Goal: Use online tool/utility: Utilize a website feature to perform a specific function

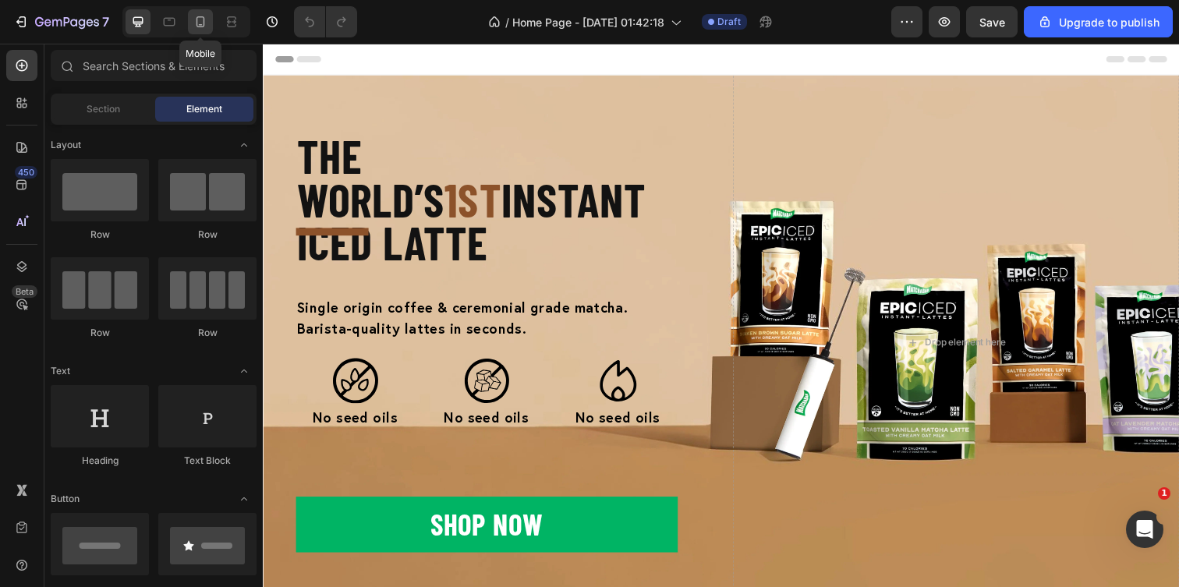
click at [207, 30] on div at bounding box center [200, 21] width 25 height 25
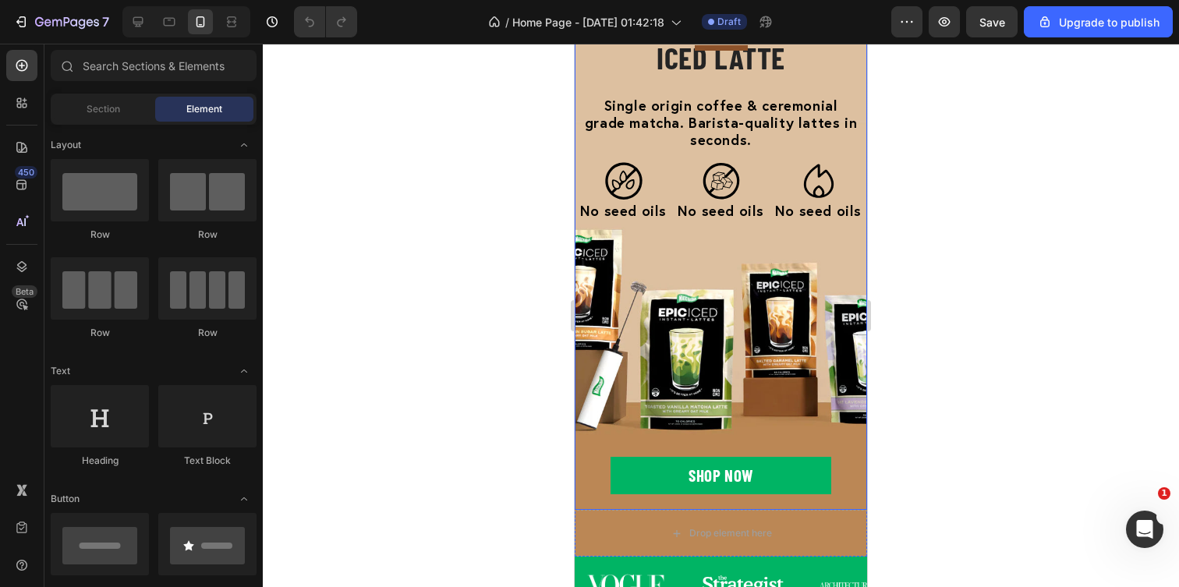
scroll to position [187, 0]
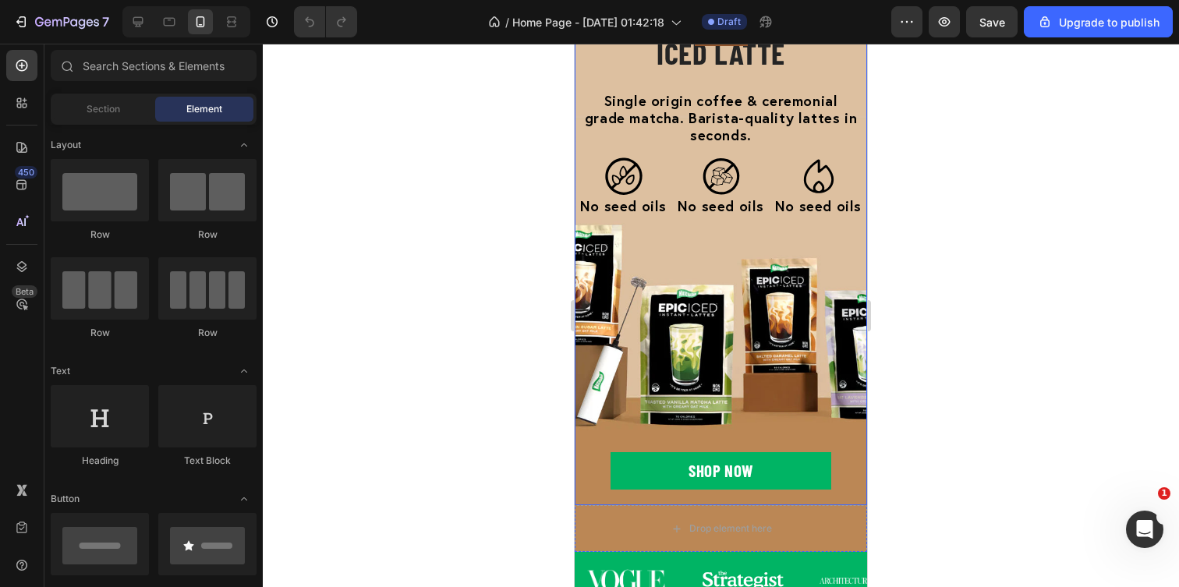
click at [793, 240] on div "The world’s 1st INSTANT ICED LATTE Heading The world’s 1st INSTANT ICED LATTE H…" at bounding box center [721, 224] width 292 height 531
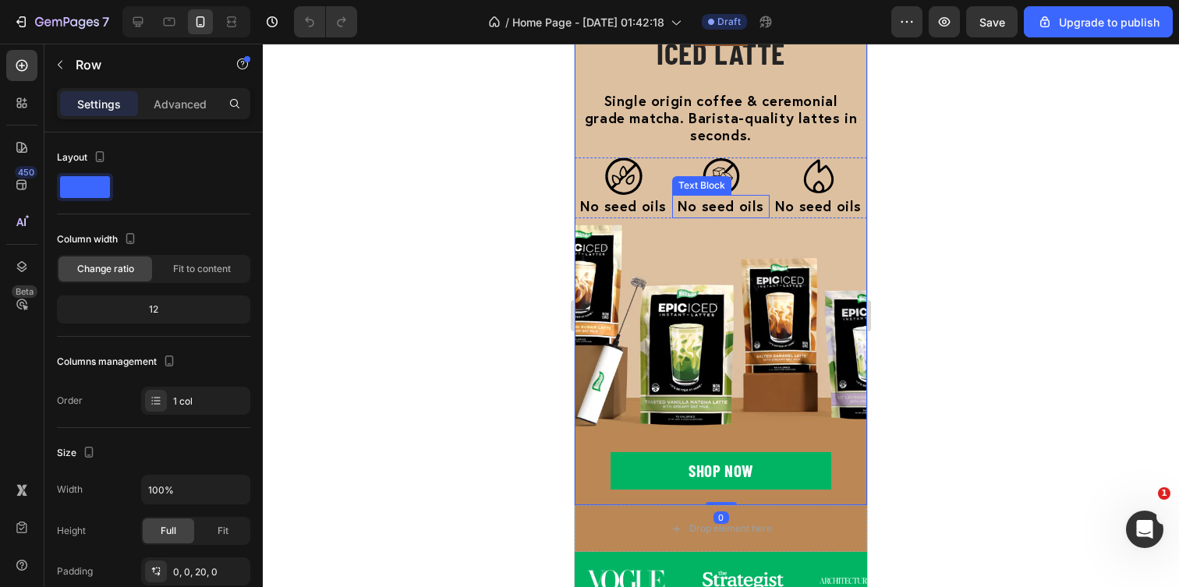
click at [718, 195] on div "No seed oils" at bounding box center [720, 206] width 97 height 23
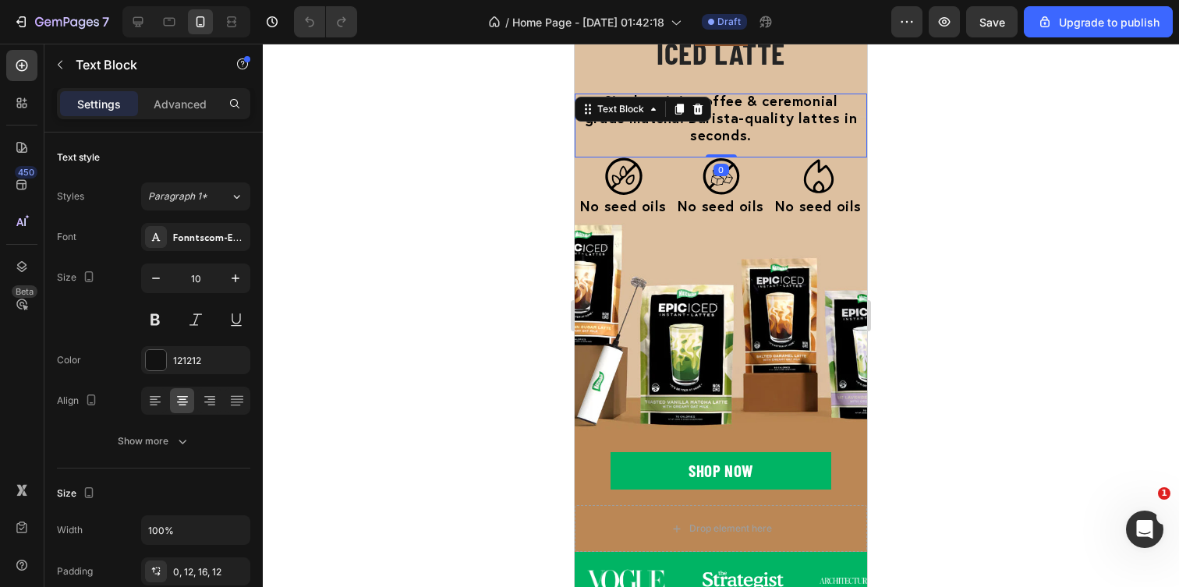
click at [724, 91] on strong "Single origin coffee & ceremonial grade matcha. Barista-quality lattes in secon…" at bounding box center [721, 117] width 272 height 53
click at [723, 247] on div "The world’s 1st INSTANT ICED LATTE Heading The world’s 1st INSTANT ICED LATTE H…" at bounding box center [721, 224] width 292 height 531
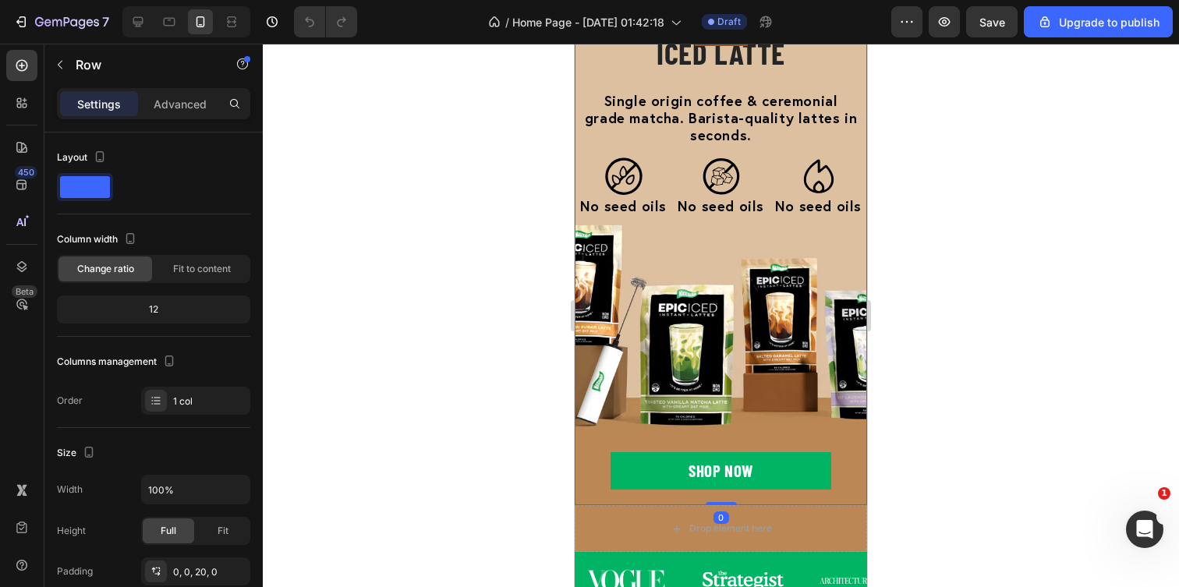
click at [702, 293] on div "The world’s 1st INSTANT ICED LATTE Heading The world’s 1st INSTANT ICED LATTE H…" at bounding box center [721, 224] width 292 height 531
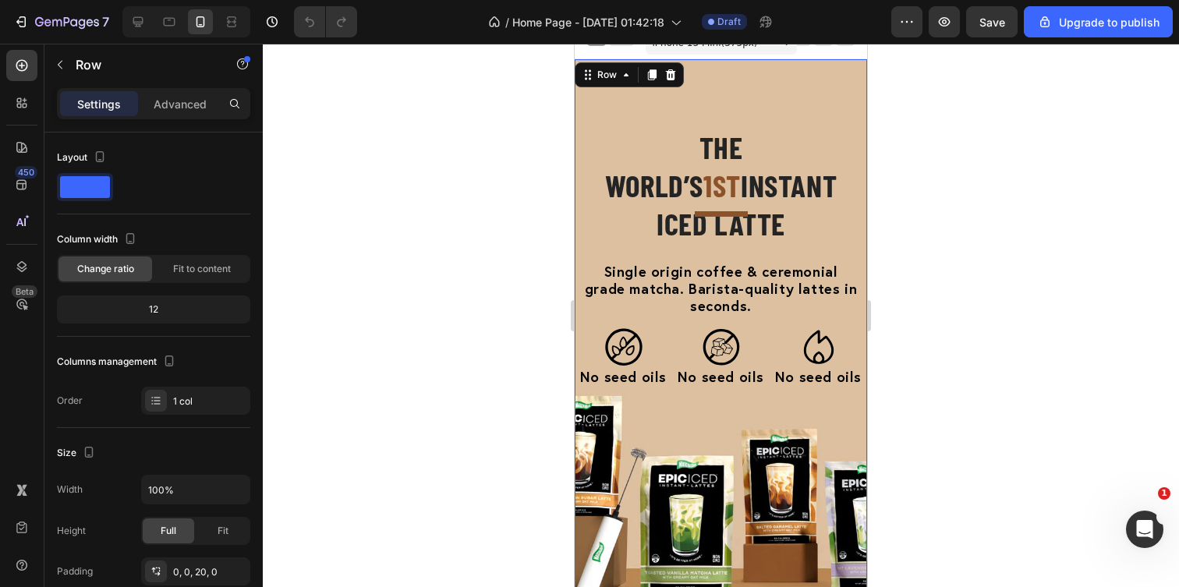
scroll to position [0, 0]
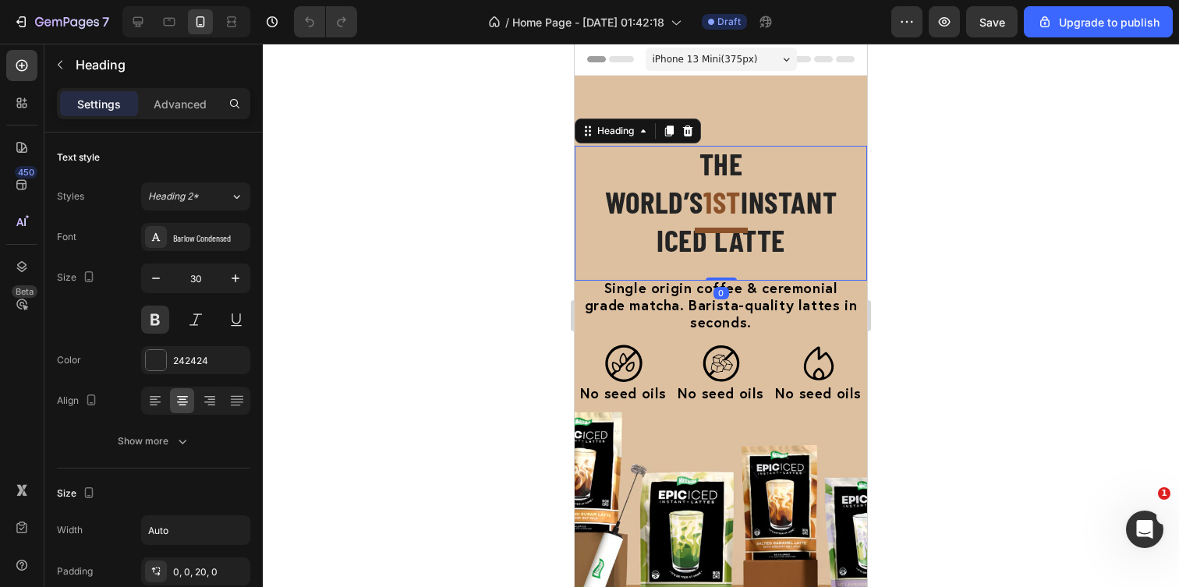
click at [738, 175] on strong "The world’s" at bounding box center [674, 182] width 138 height 75
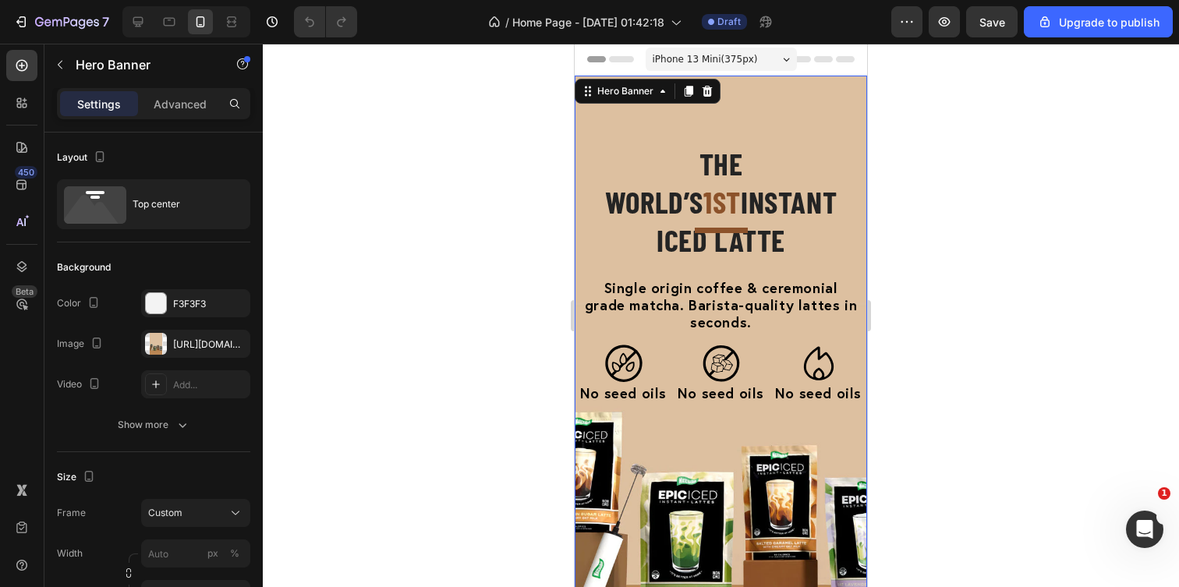
click at [753, 113] on div "The world’s 1st INSTANT ICED LATTE Heading The world’s 1st INSTANT ICED LATTE H…" at bounding box center [721, 384] width 292 height 617
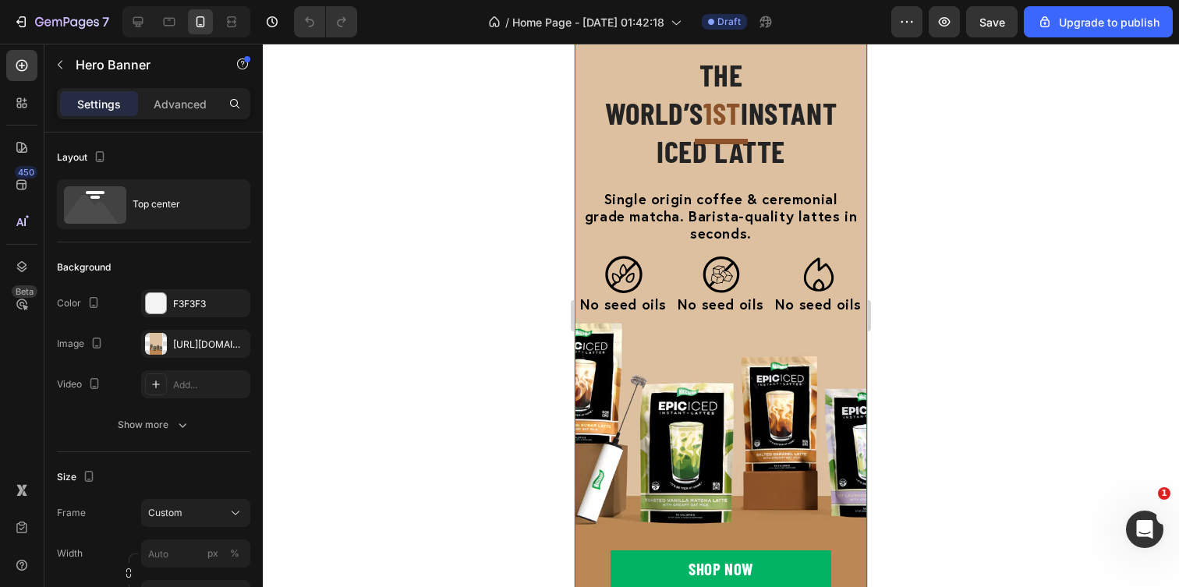
click at [766, 320] on div "The world’s 1st INSTANT ICED LATTE Heading The world’s 1st INSTANT ICED LATTE H…" at bounding box center [721, 322] width 292 height 531
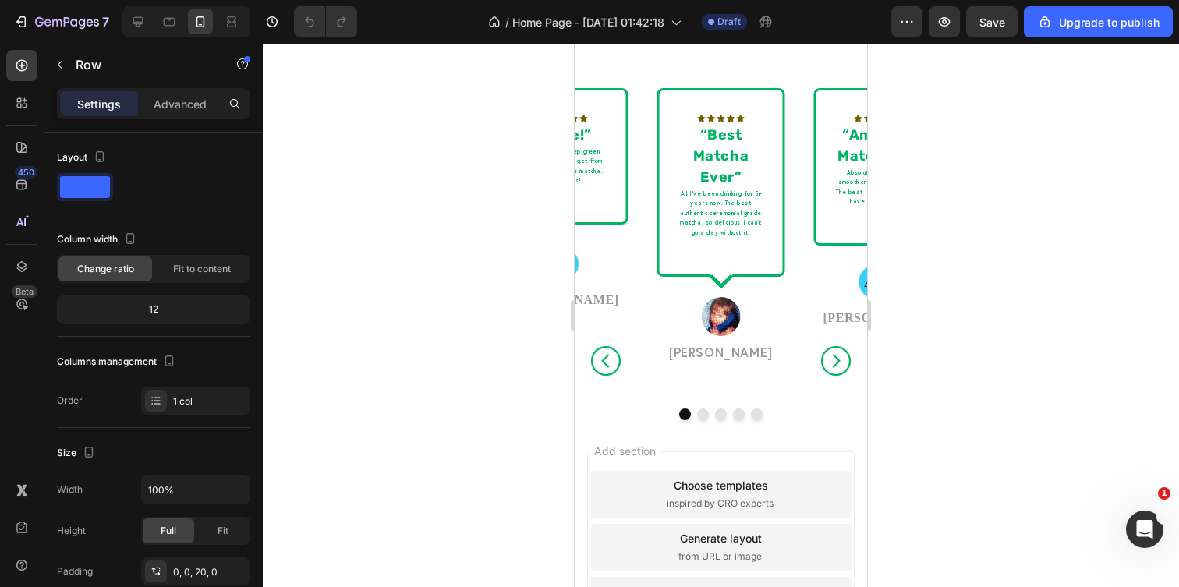
scroll to position [2356, 0]
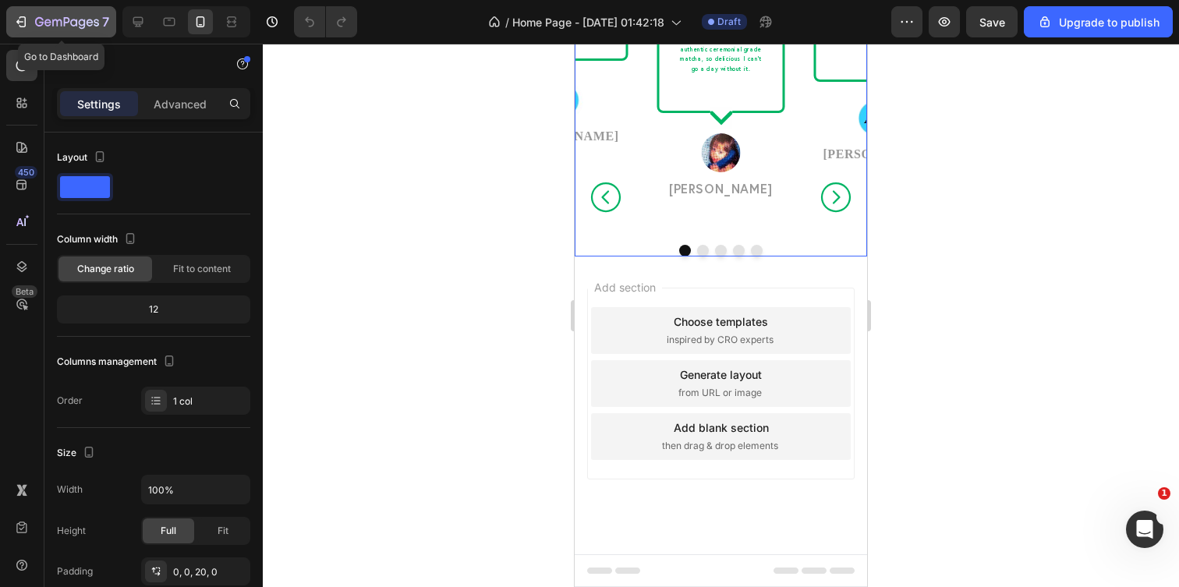
click at [39, 27] on icon "button" at bounding box center [67, 22] width 64 height 13
